Goal: Information Seeking & Learning: Check status

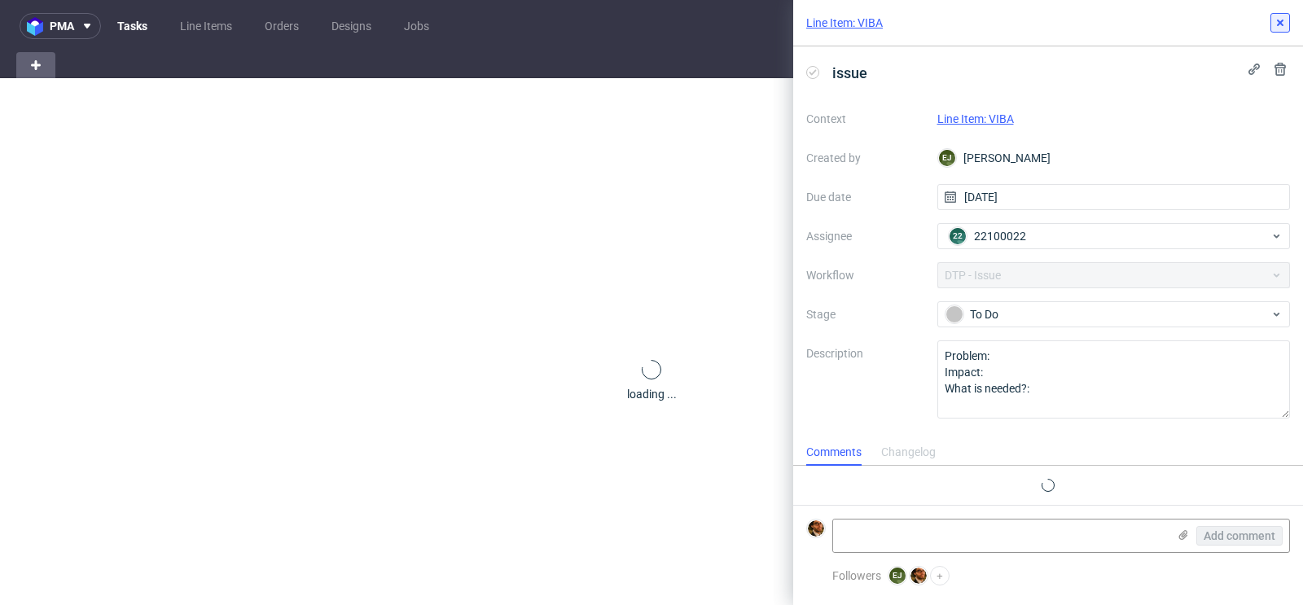
click at [1284, 20] on icon at bounding box center [1280, 22] width 13 height 13
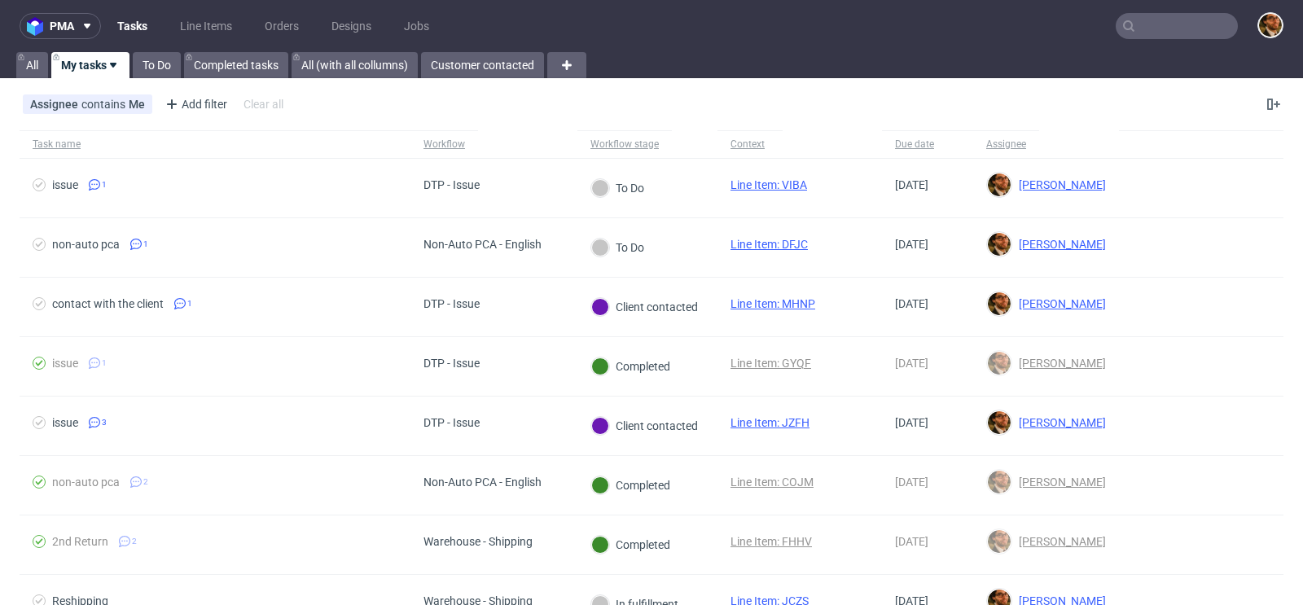
click at [1157, 25] on input "text" at bounding box center [1177, 26] width 122 height 26
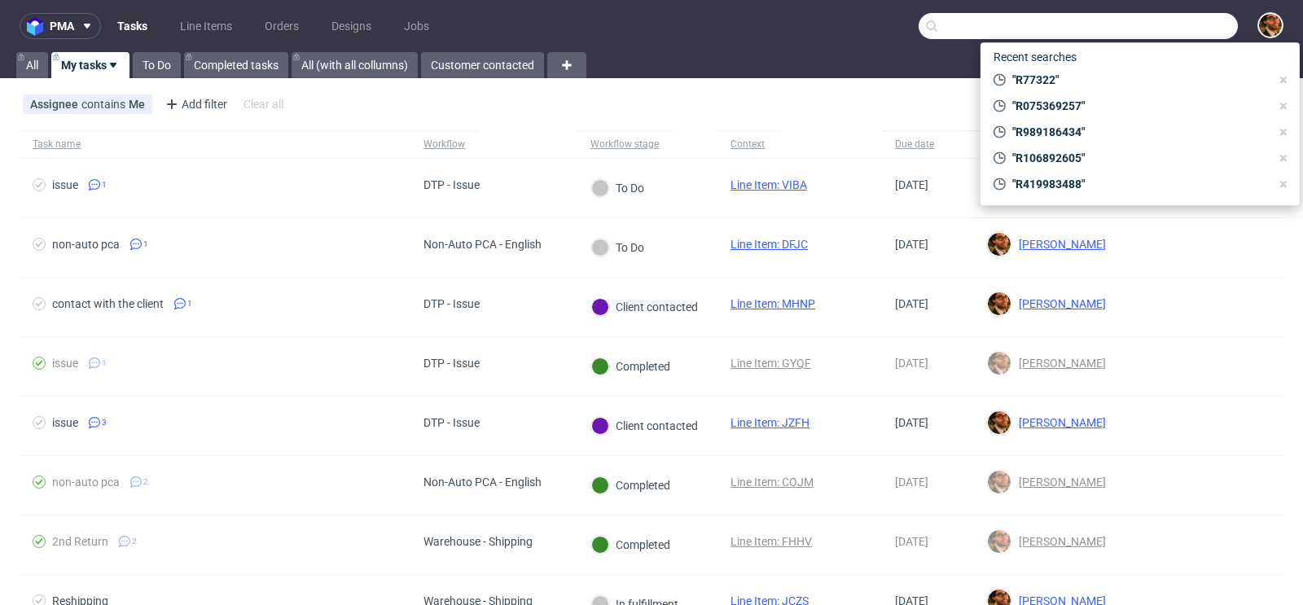
paste input "R051255111"
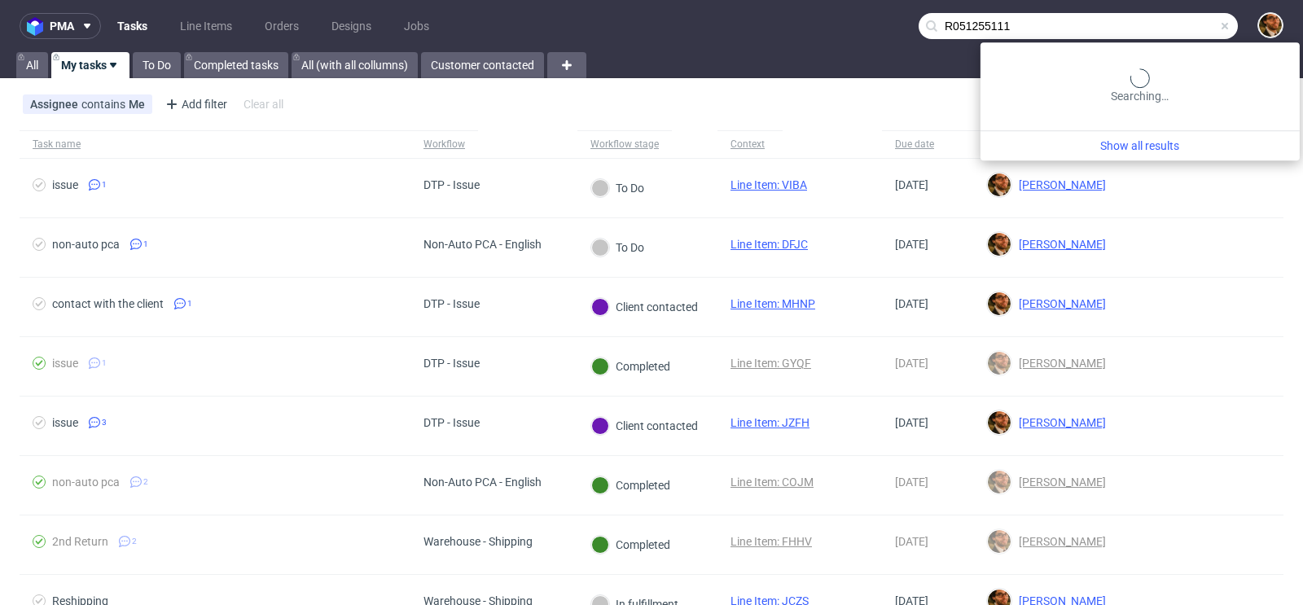
type input "R051255111"
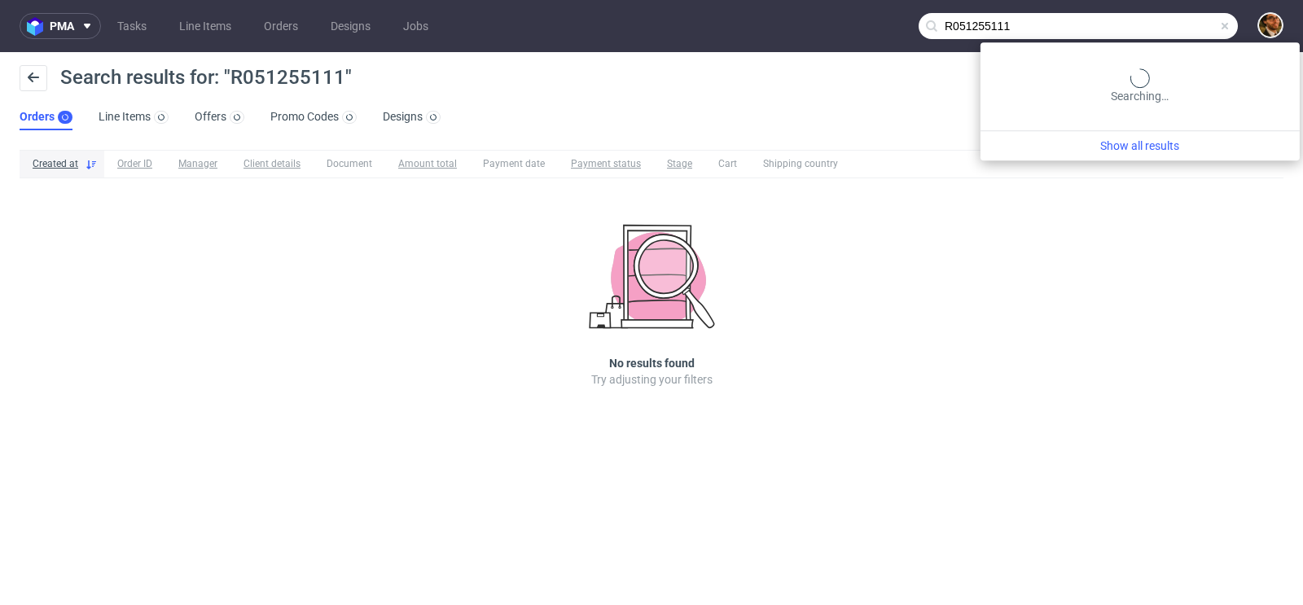
click at [1205, 23] on input "R051255111" at bounding box center [1078, 26] width 319 height 26
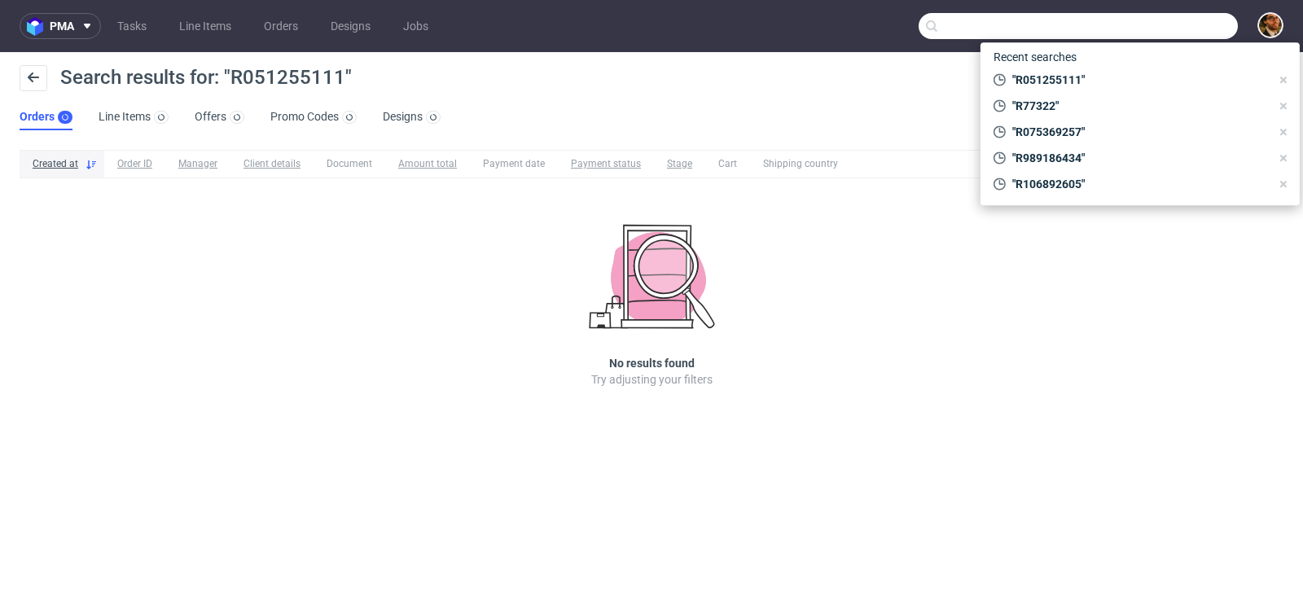
paste input "R051255111"
type input "R051255111"
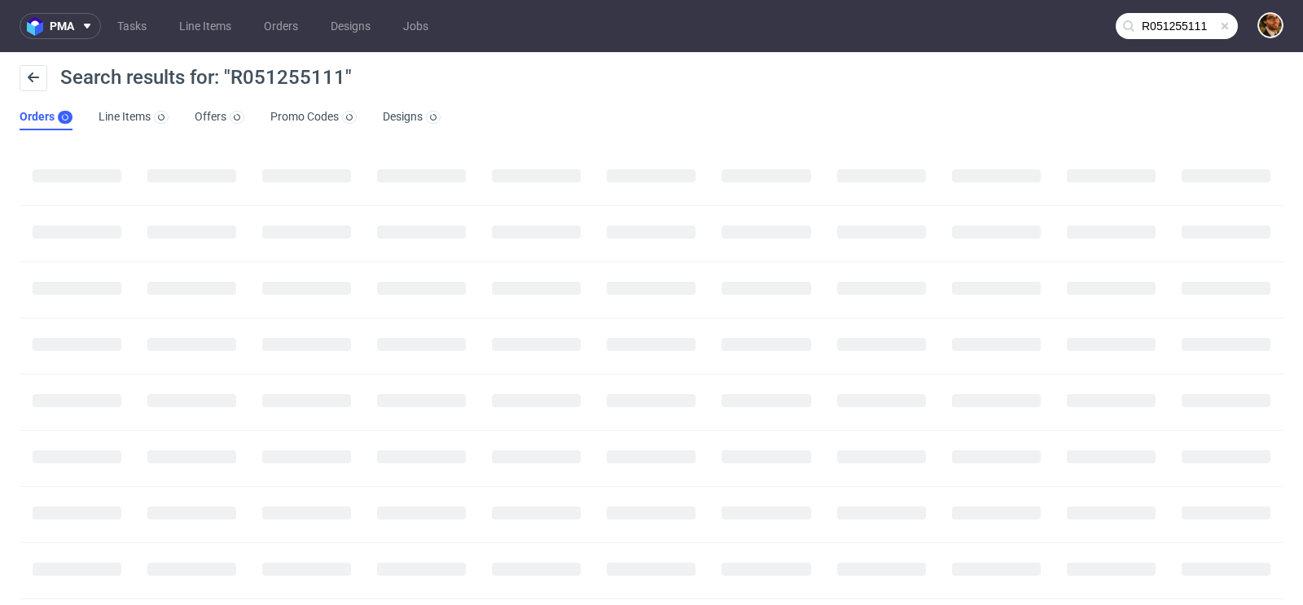
click at [1219, 29] on span at bounding box center [1225, 26] width 13 height 13
click at [1155, 32] on input "text" at bounding box center [1177, 26] width 122 height 26
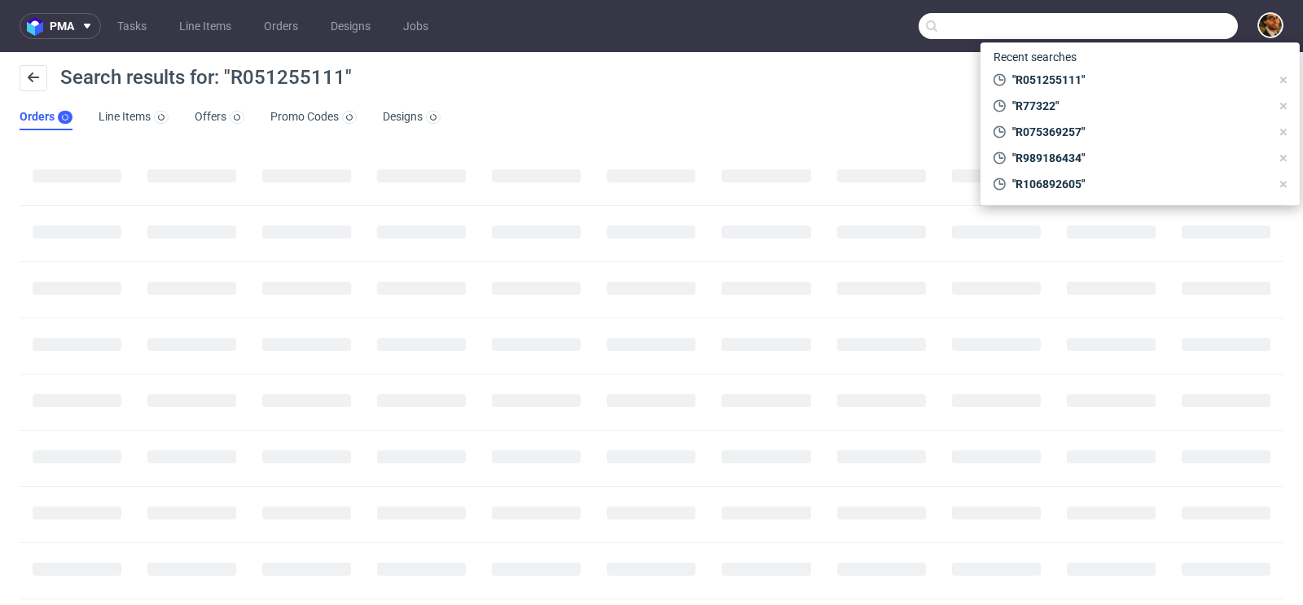
paste input "[PERSON_NAME][EMAIL_ADDRESS][DOMAIN_NAME]"
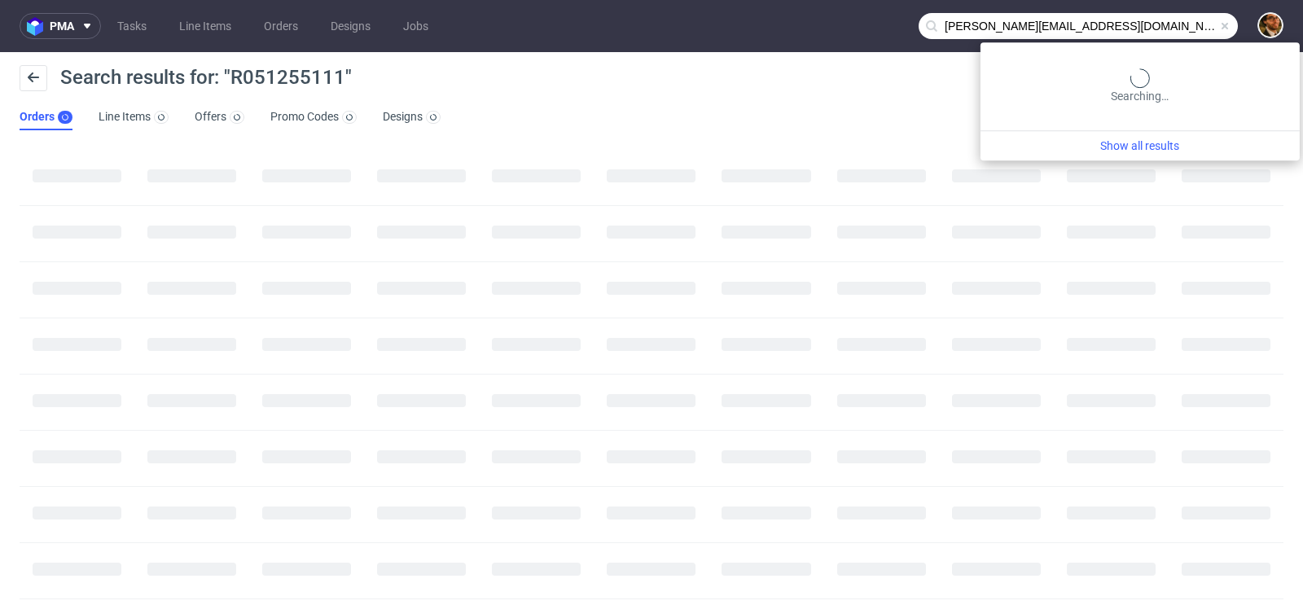
type input "[PERSON_NAME][EMAIL_ADDRESS][DOMAIN_NAME]"
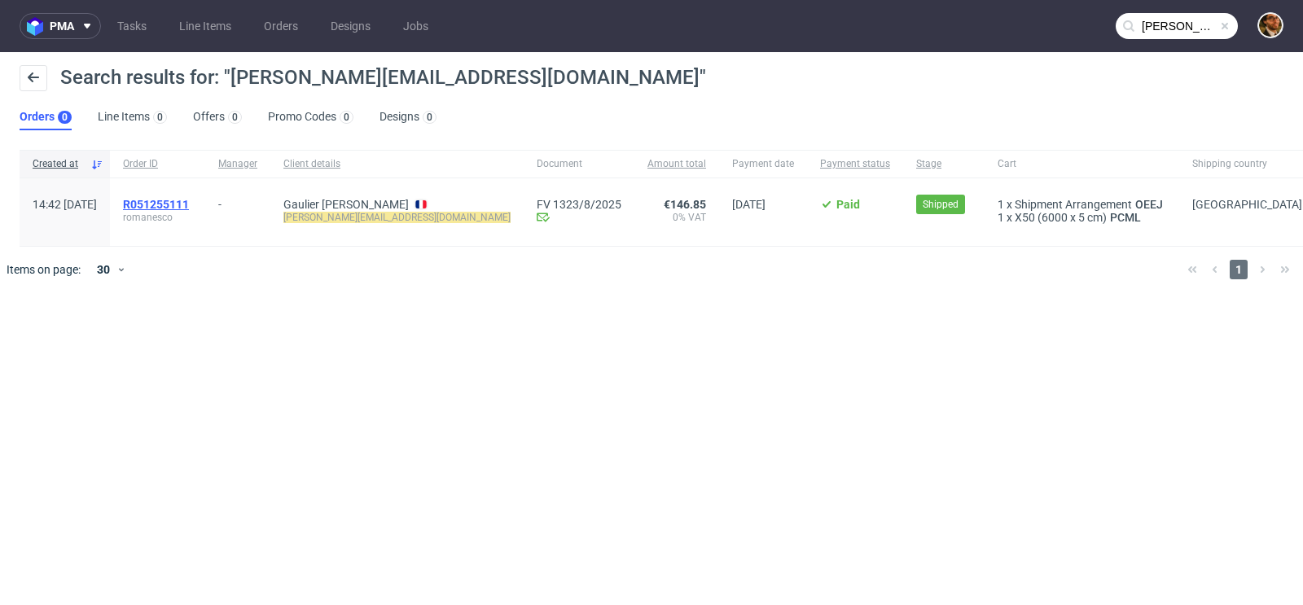
click at [189, 200] on span "R051255111" at bounding box center [156, 204] width 66 height 13
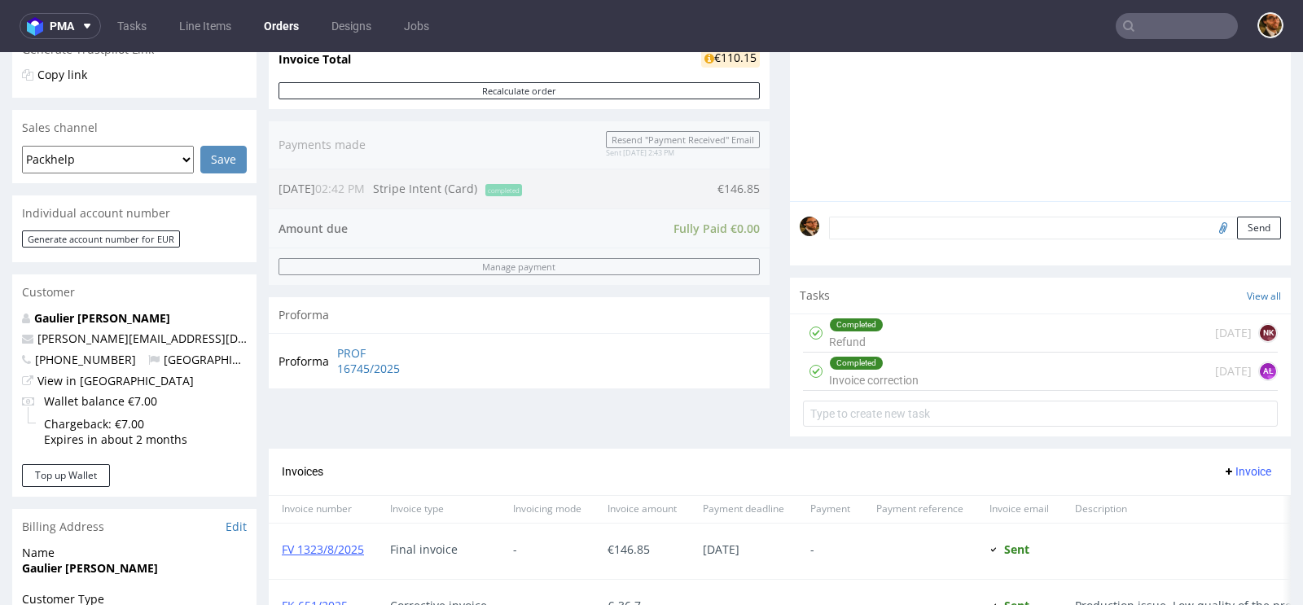
scroll to position [529, 0]
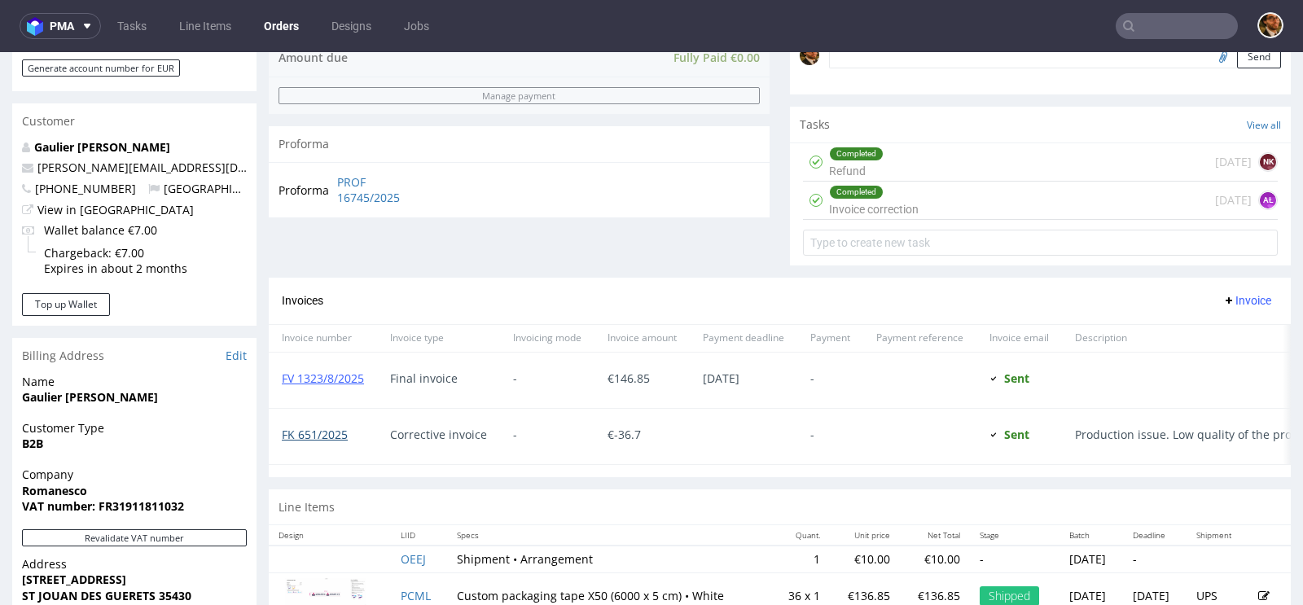
click at [302, 428] on link "FK 651/2025" at bounding box center [315, 434] width 66 height 15
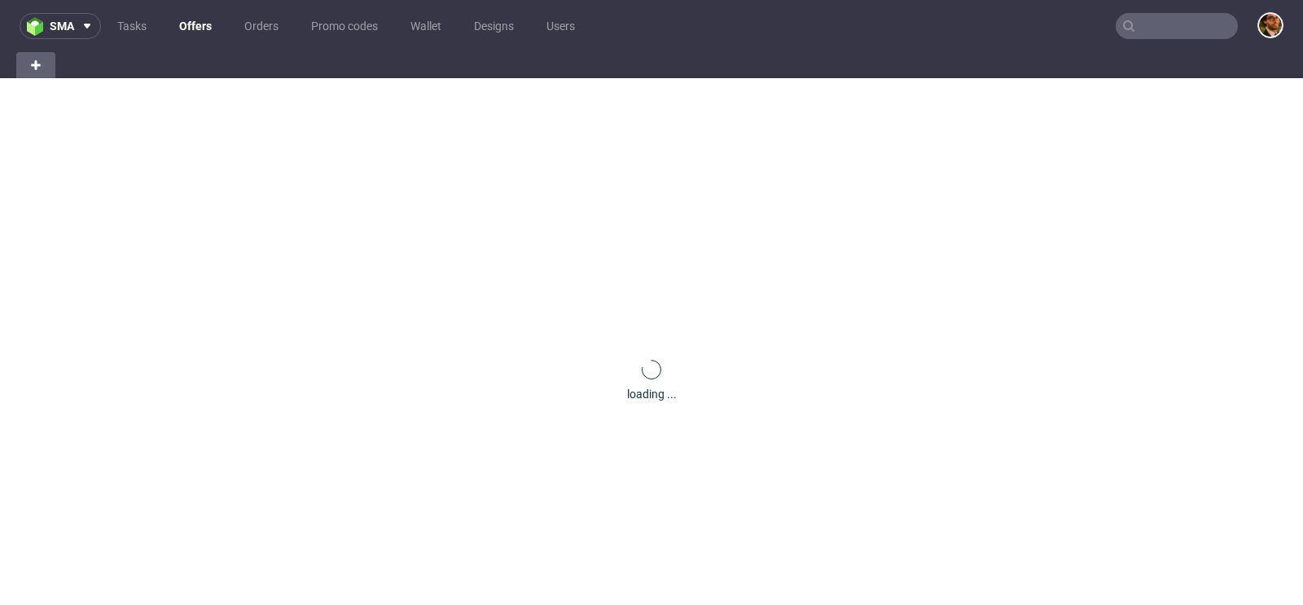
click at [1137, 29] on input "text" at bounding box center [1177, 26] width 122 height 26
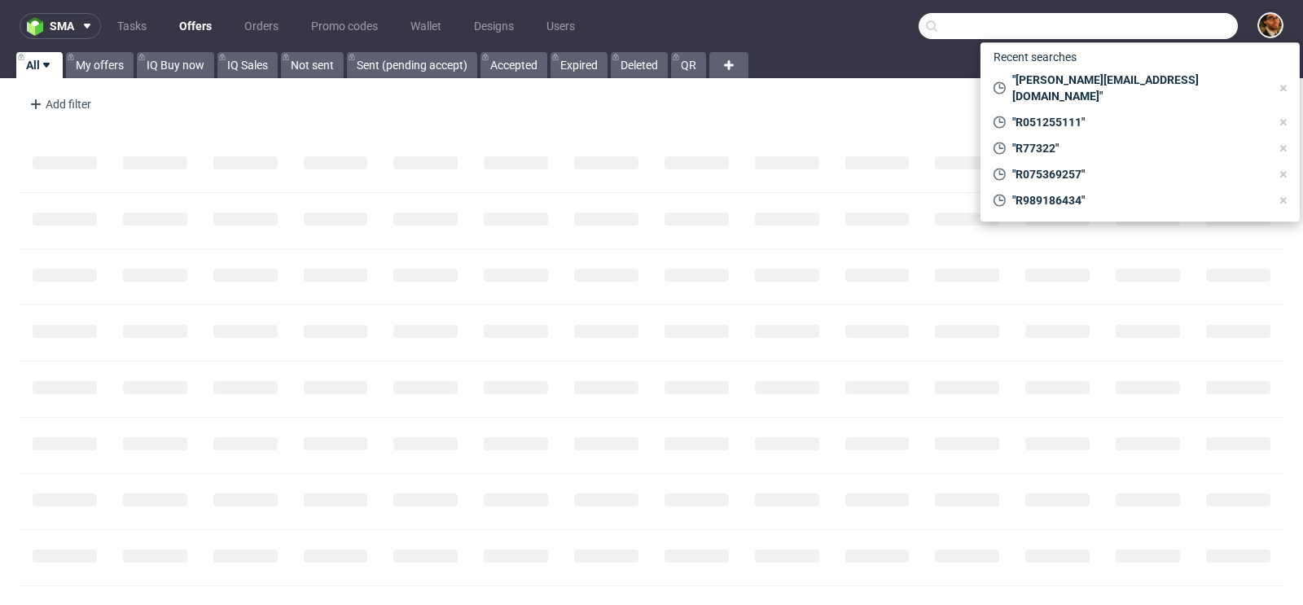
paste input "giuseppe@commercialemoda.it"
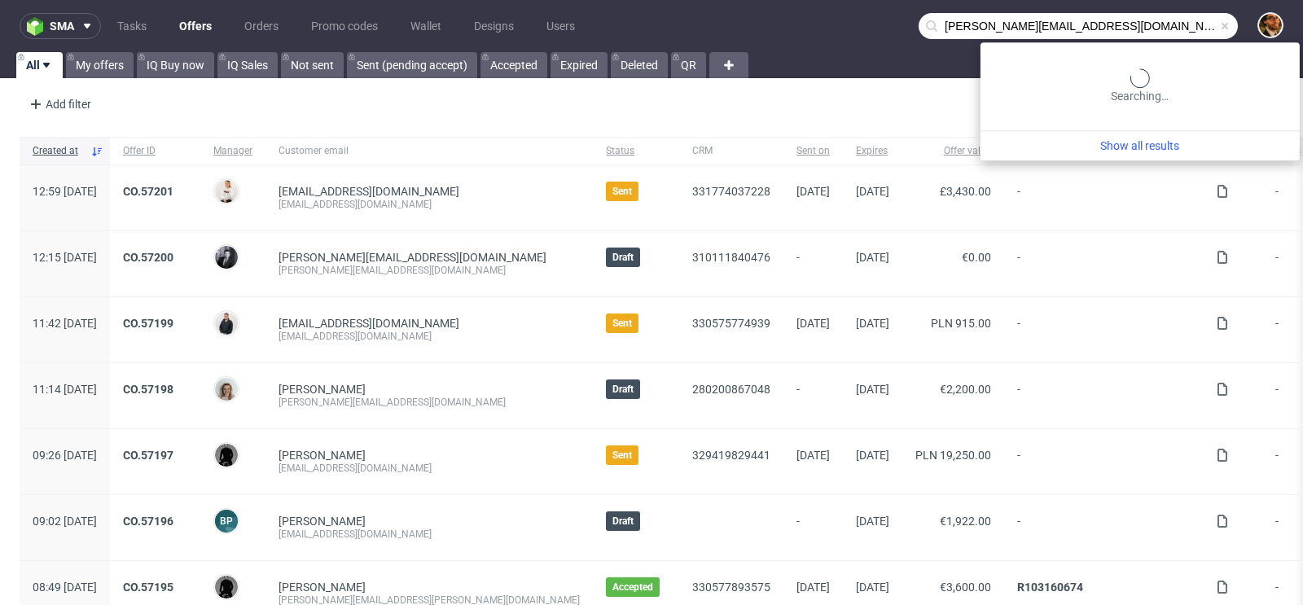
type input "giuseppe@commercialemoda.it"
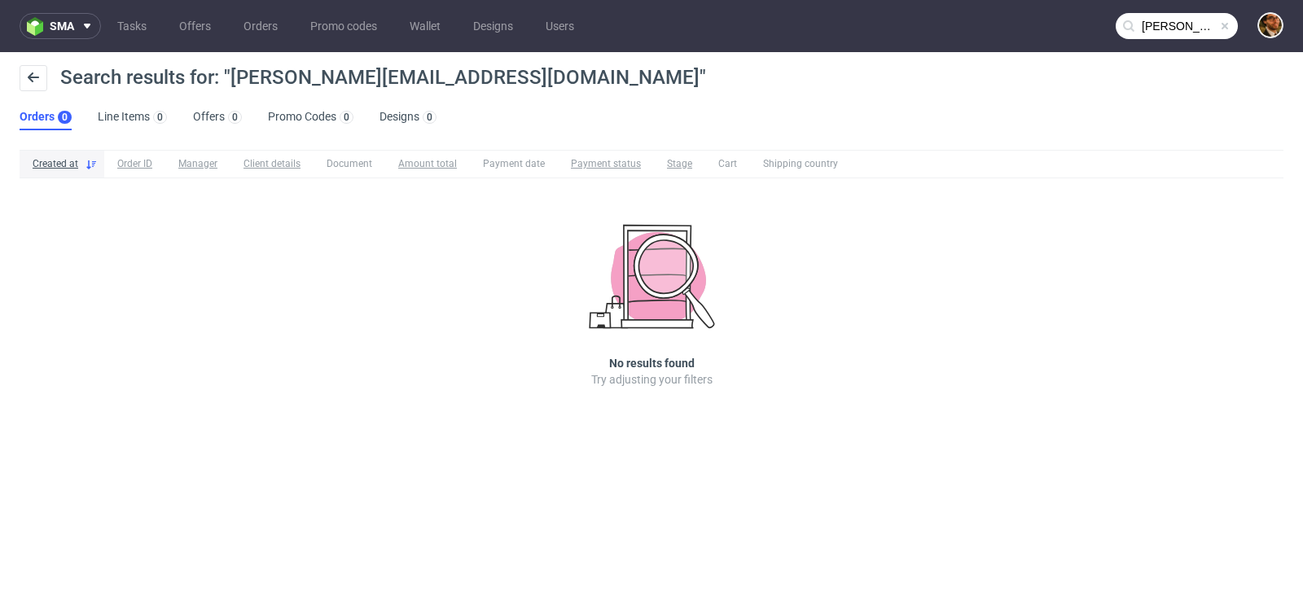
click at [1224, 22] on span at bounding box center [1225, 26] width 13 height 13
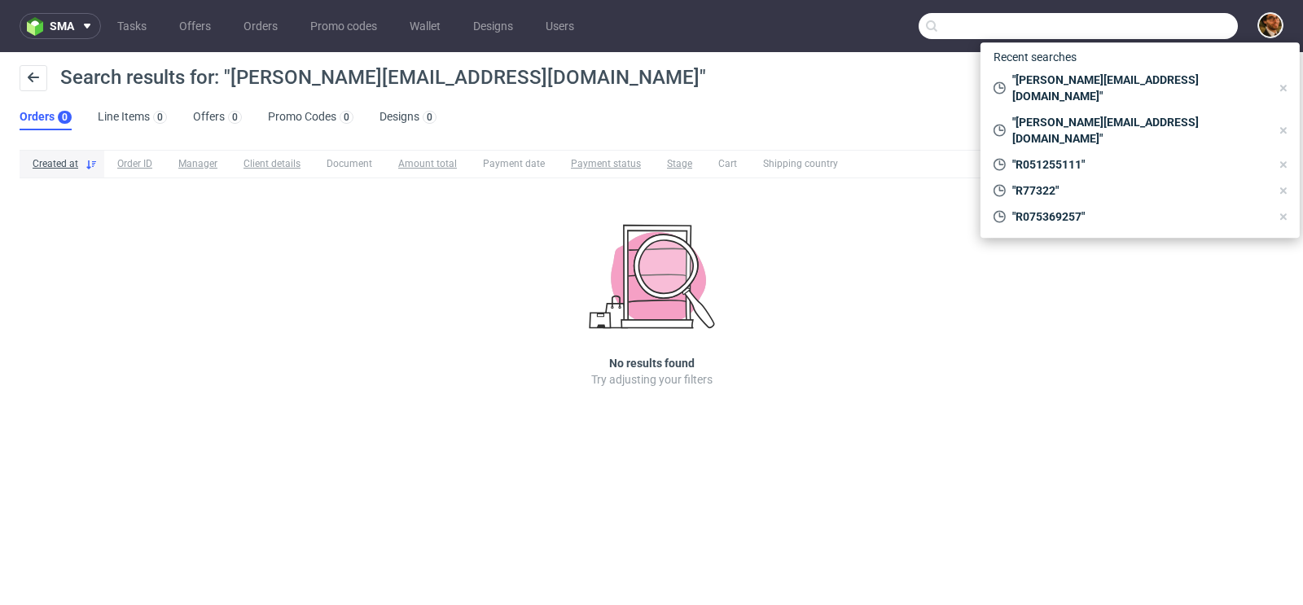
click at [1158, 28] on input "text" at bounding box center [1078, 26] width 319 height 26
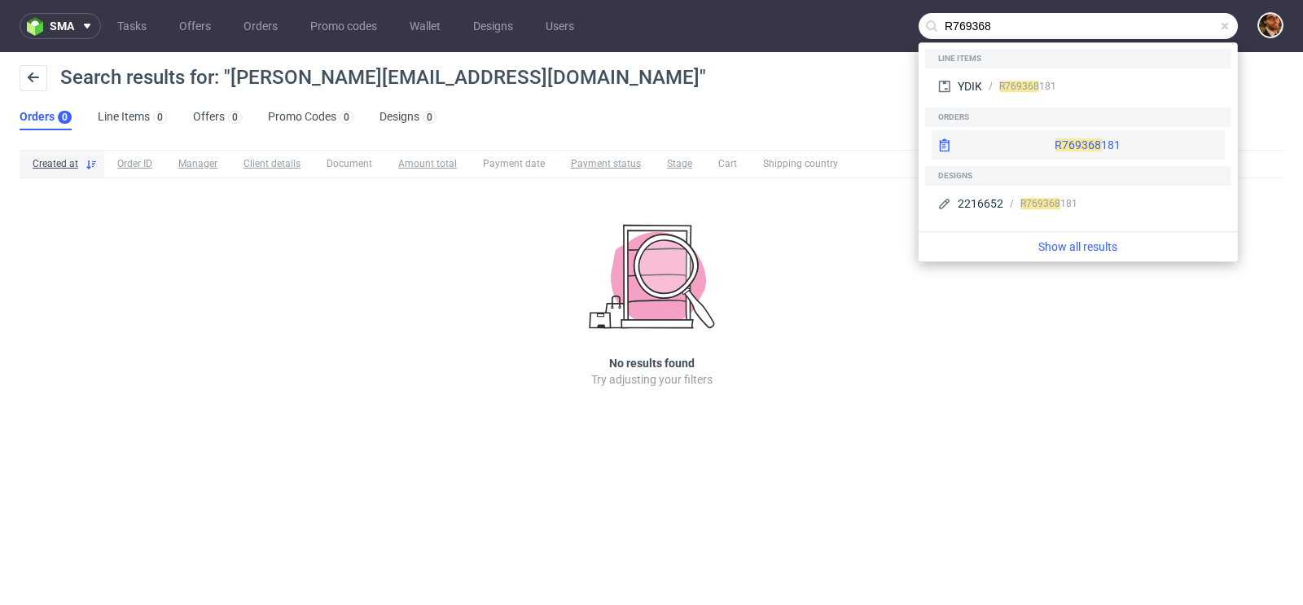
type input "R769368"
click at [1041, 143] on div "R769368 181" at bounding box center [1078, 144] width 293 height 29
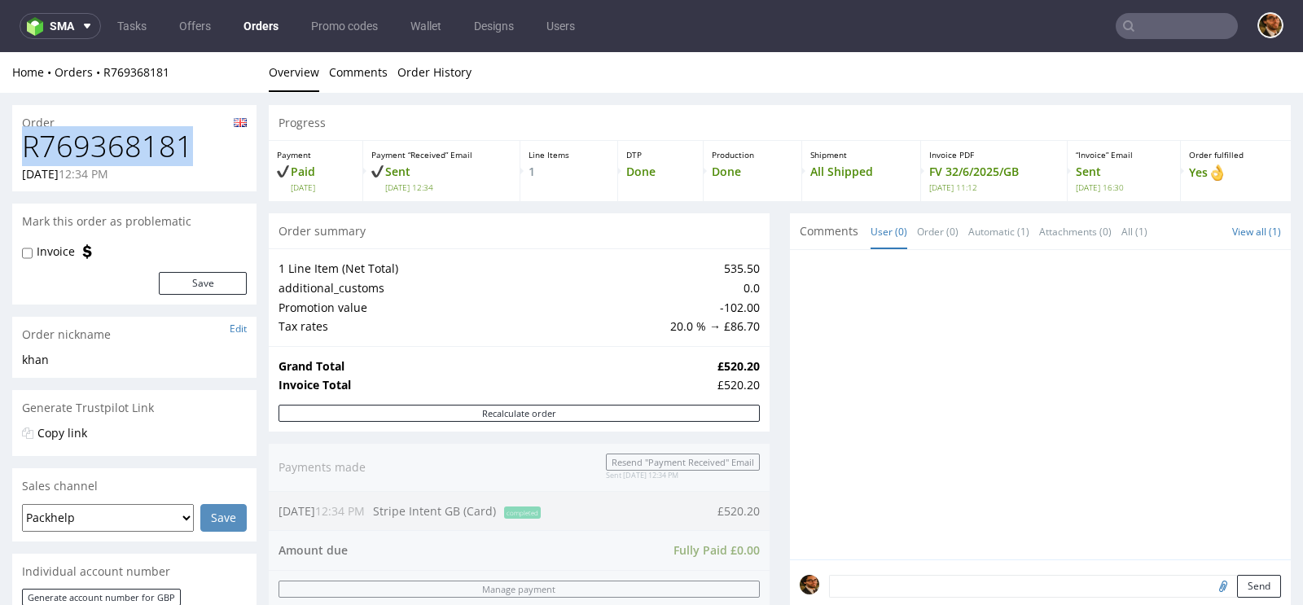
drag, startPoint x: 186, startPoint y: 146, endPoint x: 29, endPoint y: 147, distance: 157.2
click at [29, 147] on h1 "R769368181" at bounding box center [134, 146] width 225 height 33
copy h1 "R769368181"
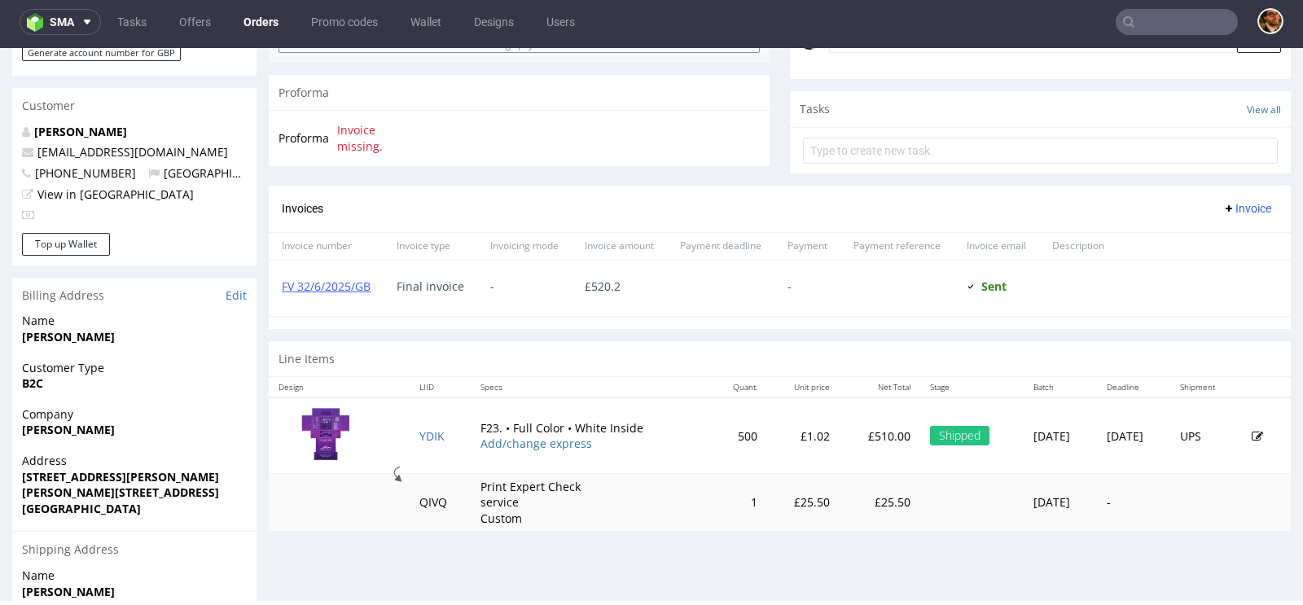
scroll to position [729, 0]
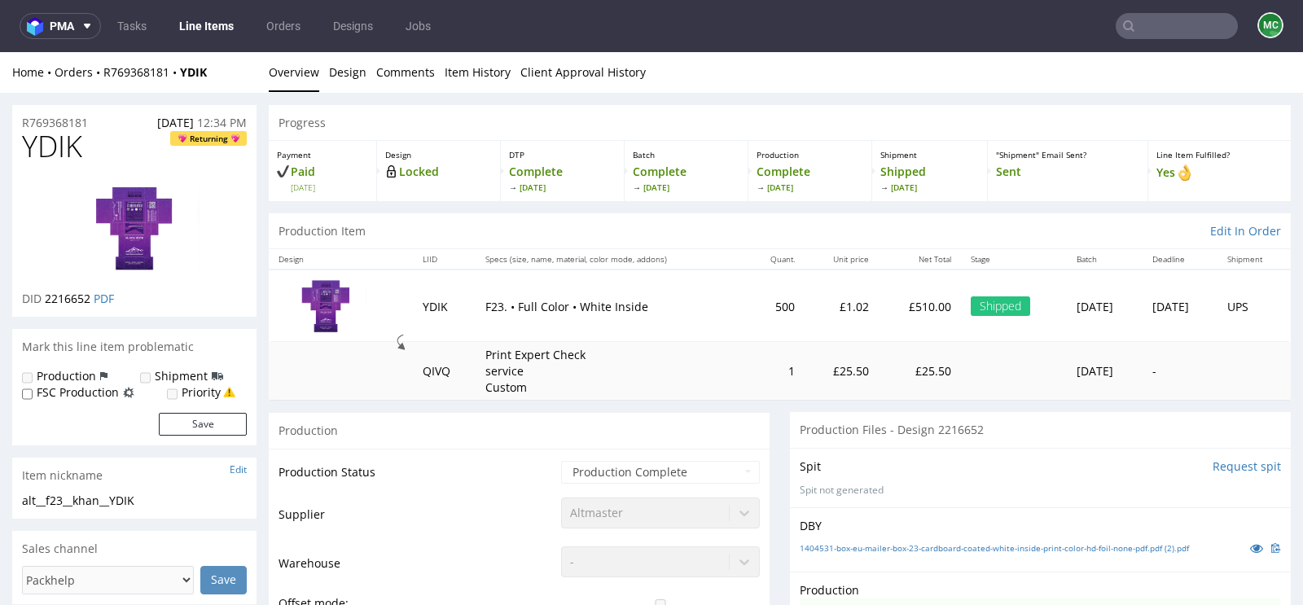
scroll to position [322, 0]
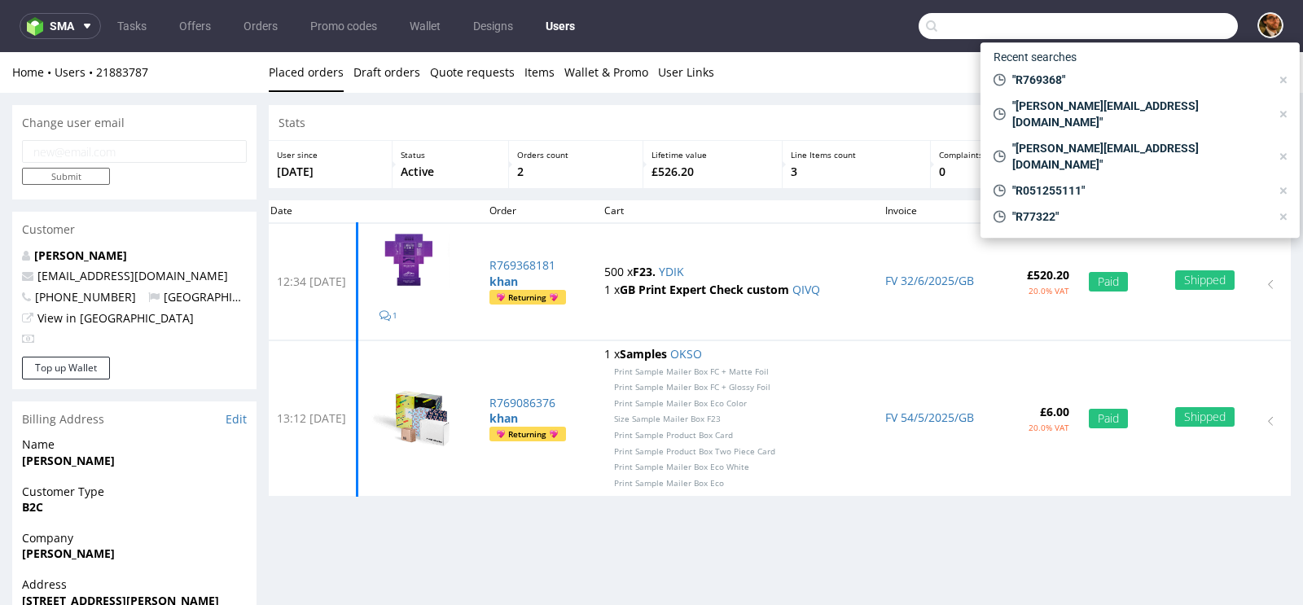
click at [1151, 13] on input "text" at bounding box center [1078, 26] width 319 height 26
paste input "giuseppe@commercialemoda.it"
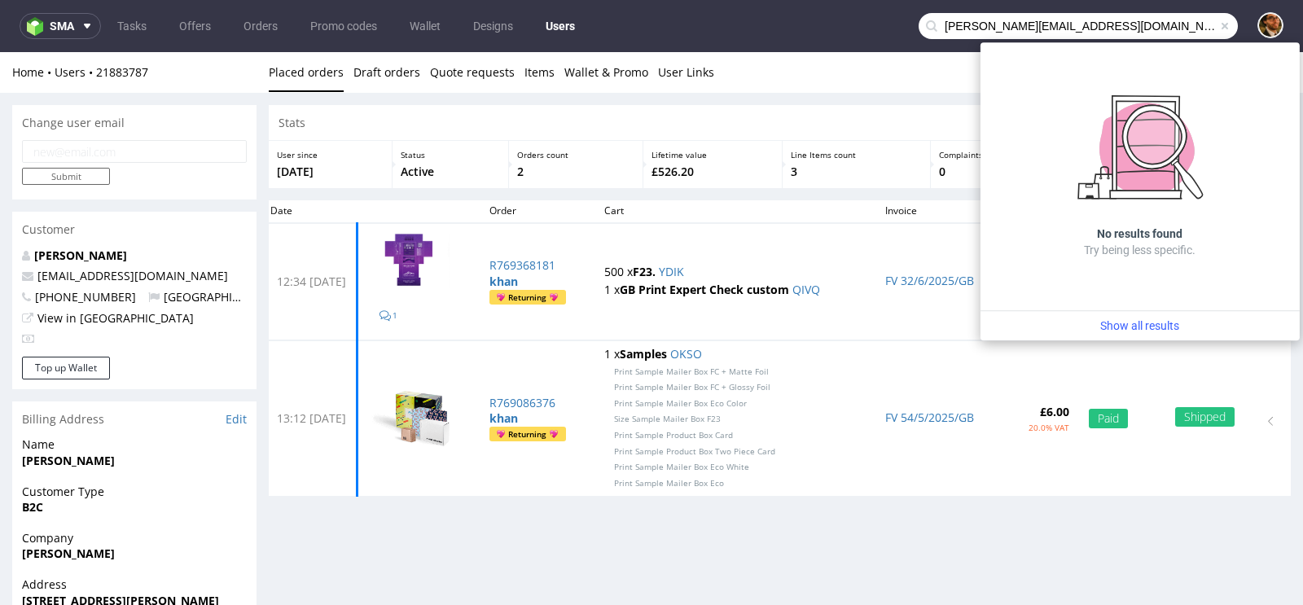
type input "giuseppe@commercialemoda.it"
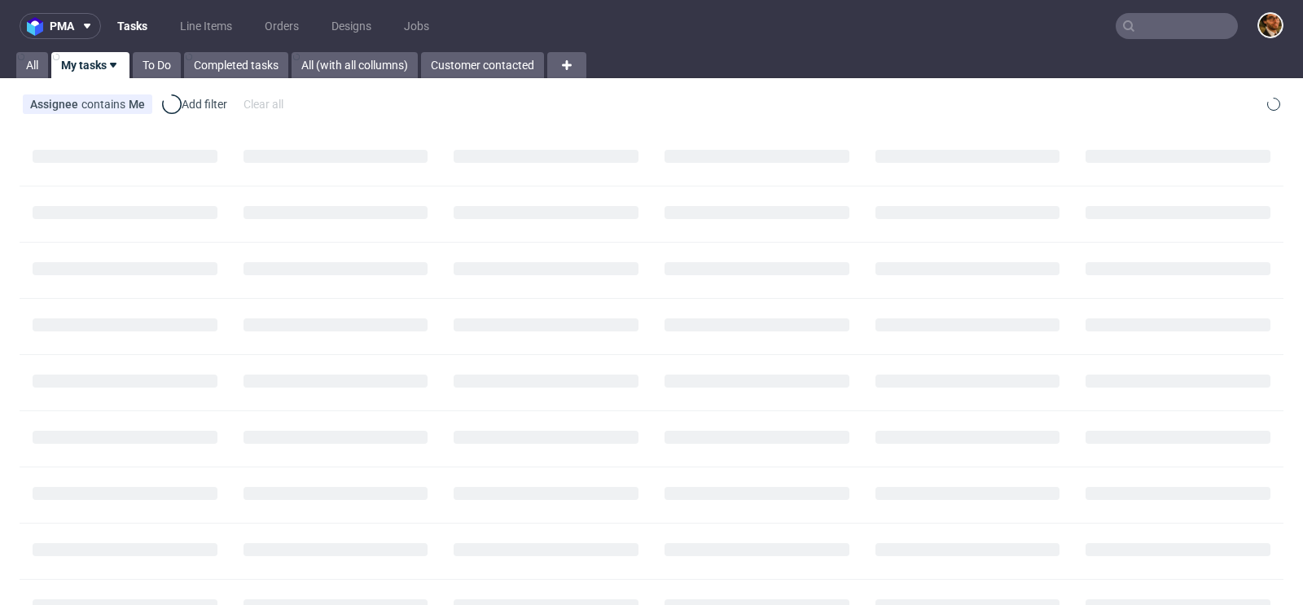
click at [1171, 27] on input "text" at bounding box center [1177, 26] width 122 height 26
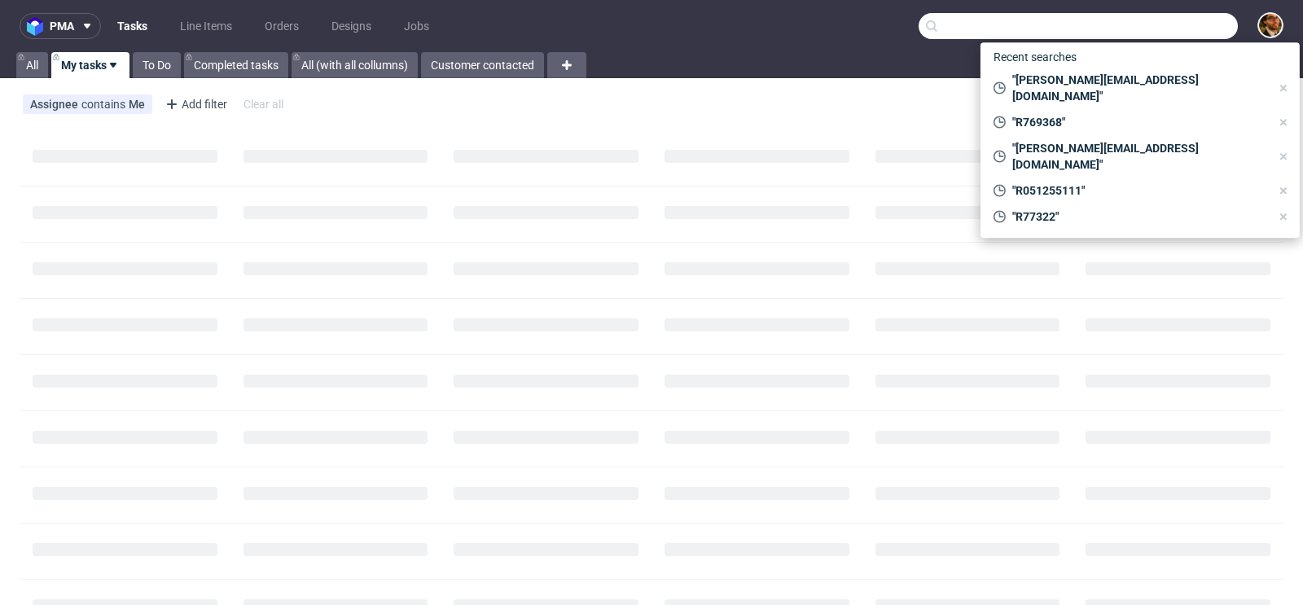
paste input "giuseppe@commercialemoda.it"
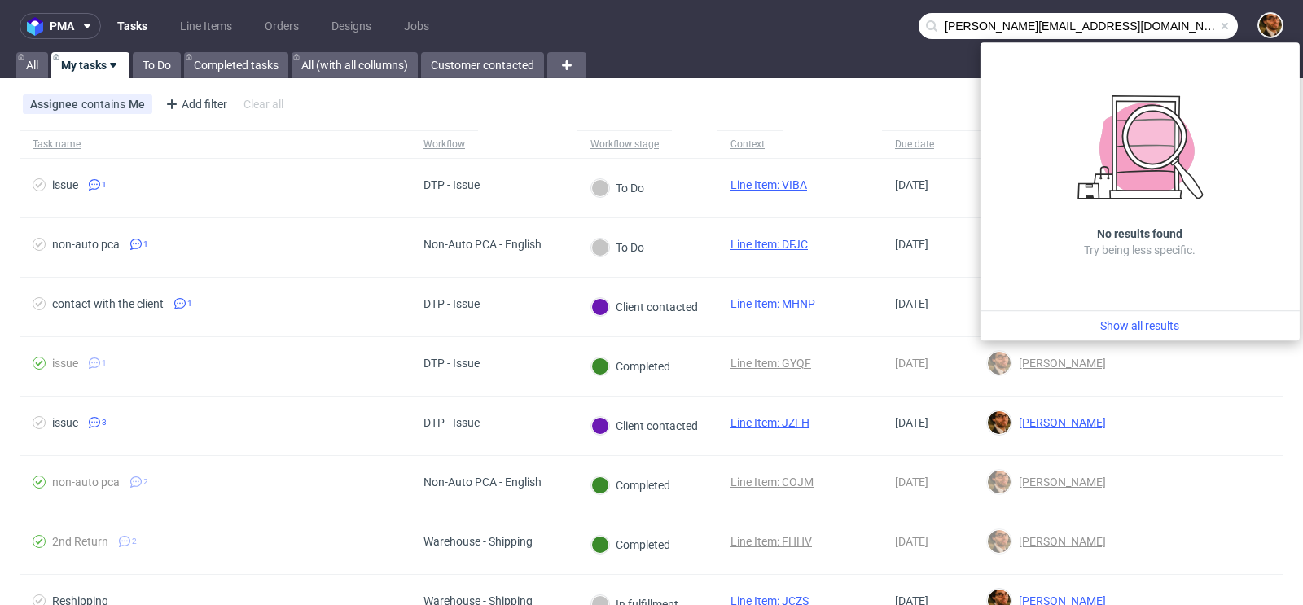
type input "giuseppe@commercialemoda.it"
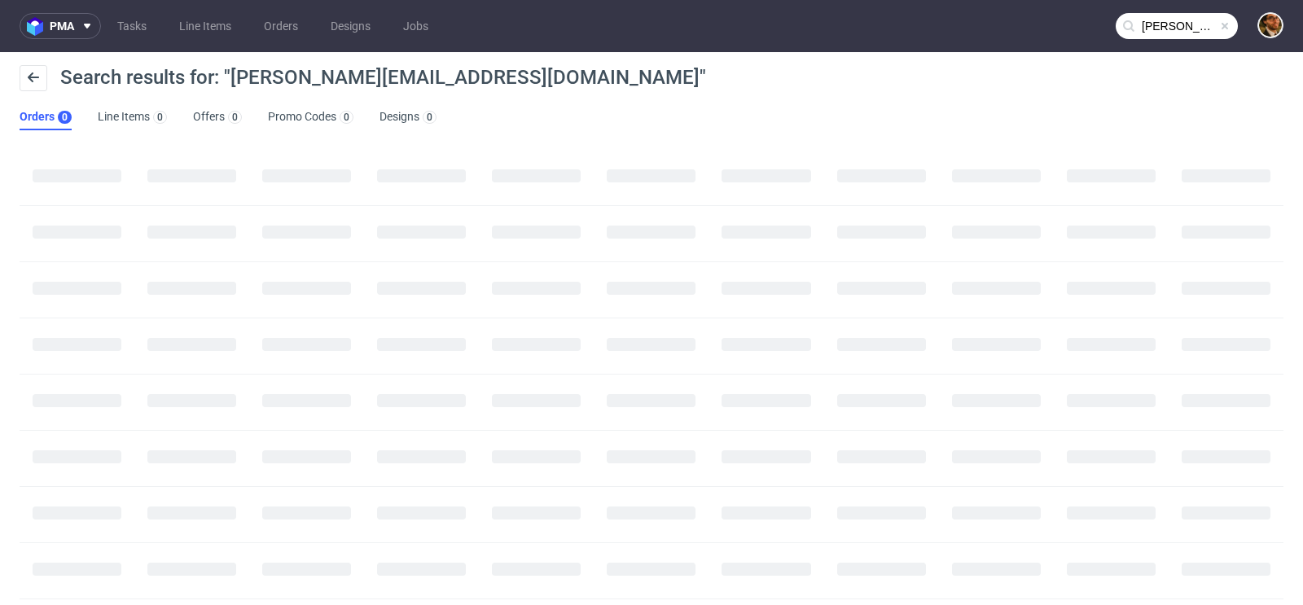
click at [599, 291] on div at bounding box center [651, 289] width 115 height 55
